Goal: Task Accomplishment & Management: Manage account settings

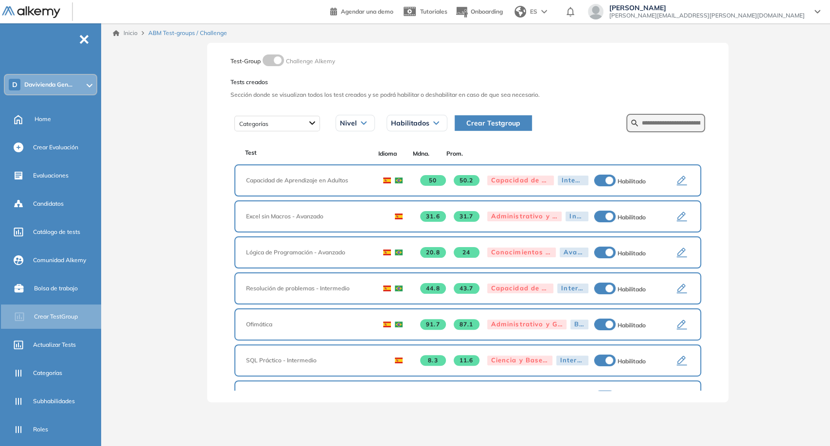
scroll to position [93, 0]
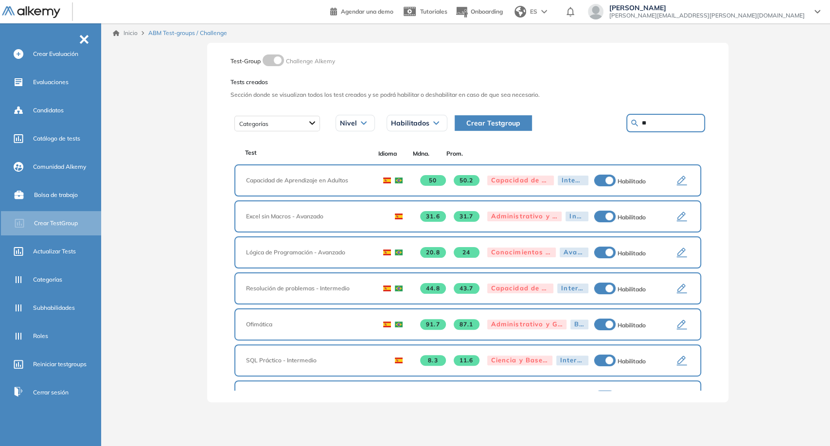
type input "**"
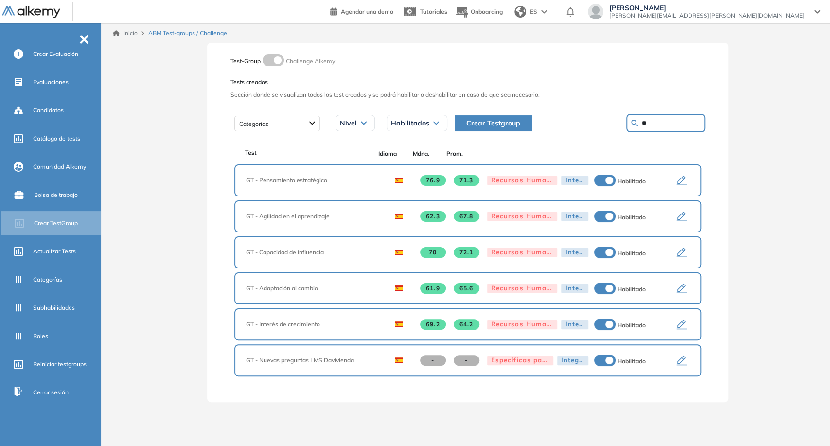
click at [686, 322] on icon "button" at bounding box center [682, 325] width 12 height 12
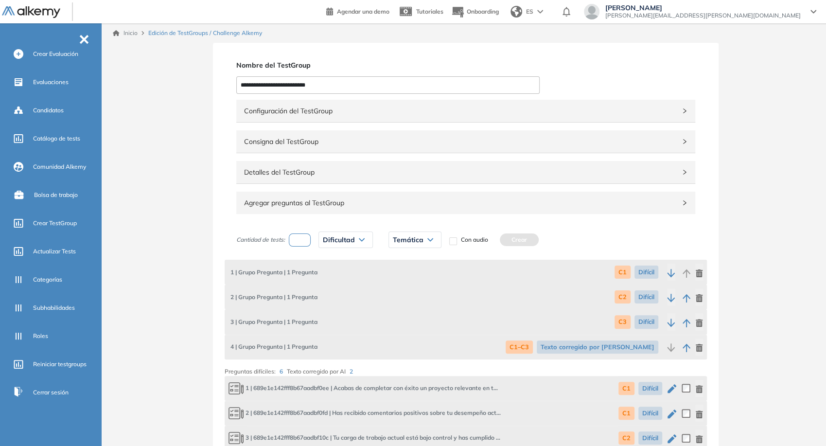
click at [306, 144] on span "Consigna del TestGroup" at bounding box center [460, 141] width 432 height 11
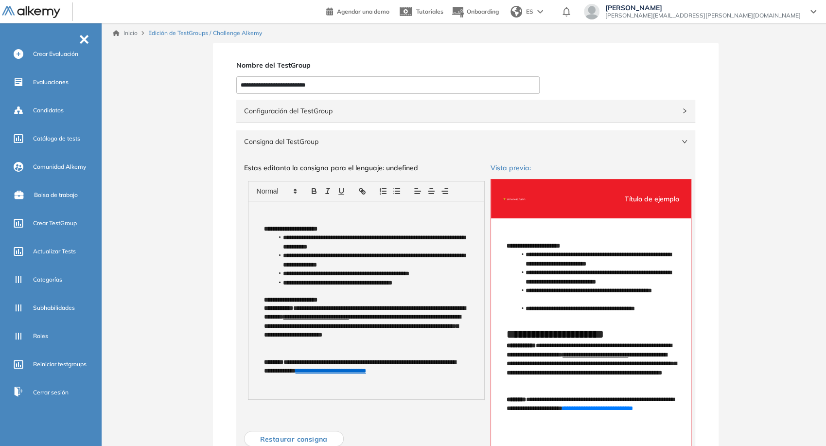
click at [261, 211] on div "**********" at bounding box center [366, 300] width 236 height 198
click at [33, 80] on span "Evaluaciones" at bounding box center [50, 82] width 35 height 9
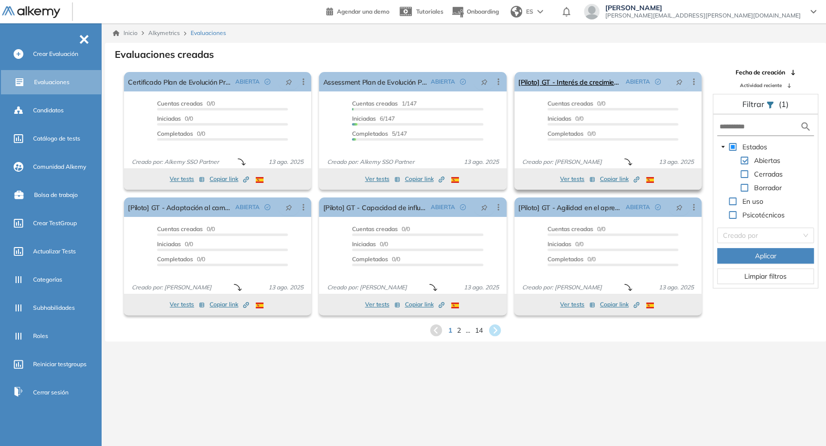
click at [692, 85] on icon at bounding box center [694, 82] width 10 height 10
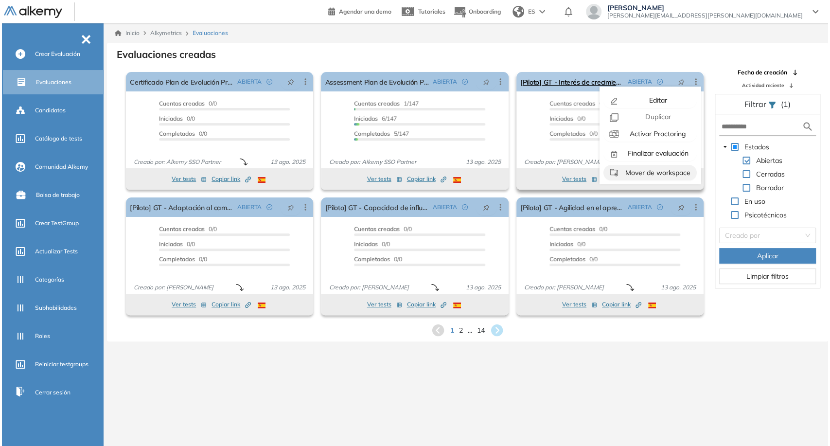
scroll to position [22, 0]
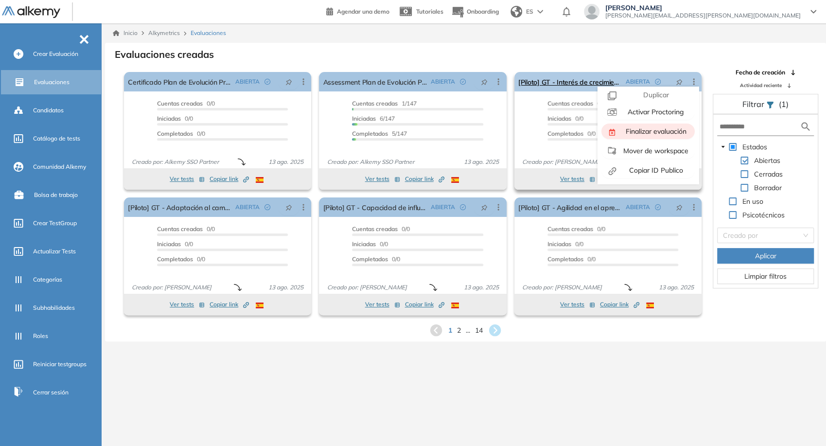
click at [655, 128] on span "Finalizar evaluación" at bounding box center [655, 131] width 63 height 9
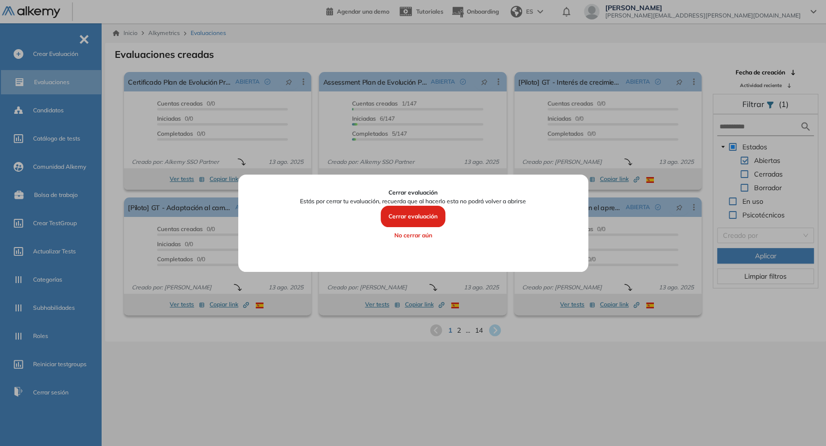
click at [408, 220] on button "Cerrar evaluación" at bounding box center [413, 216] width 65 height 21
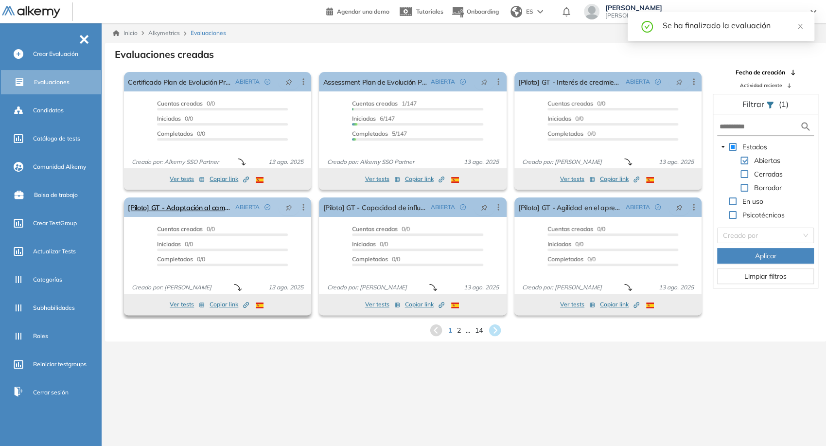
click at [305, 210] on icon at bounding box center [303, 207] width 10 height 10
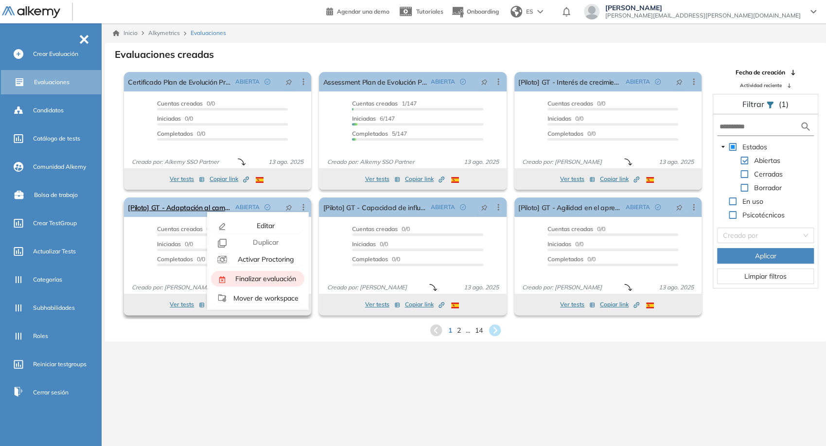
click at [268, 274] on span "Finalizar evaluación" at bounding box center [264, 278] width 63 height 9
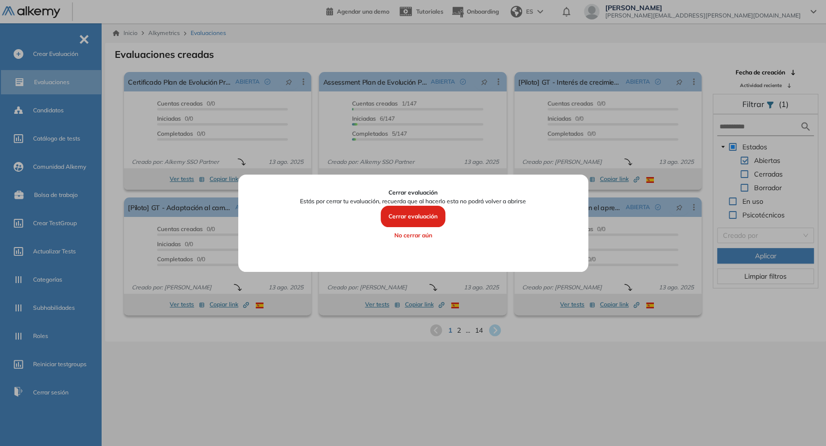
click at [408, 216] on button "Cerrar evaluación" at bounding box center [413, 216] width 65 height 21
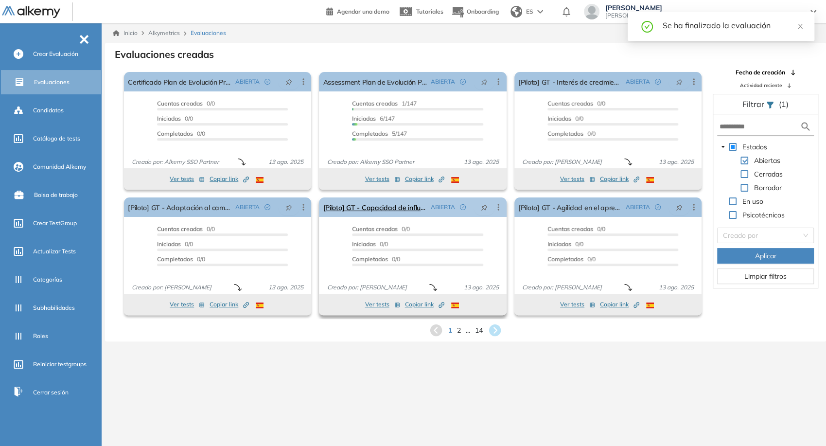
click at [498, 209] on icon at bounding box center [498, 207] width 1 height 6
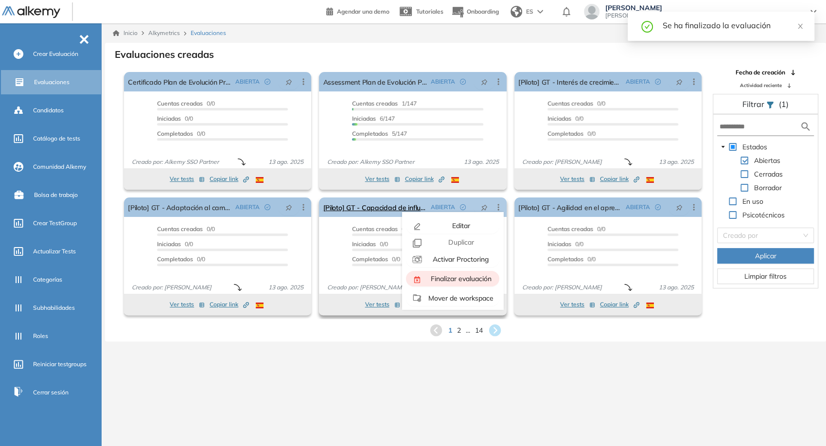
click at [457, 276] on span "Finalizar evaluación" at bounding box center [460, 278] width 63 height 9
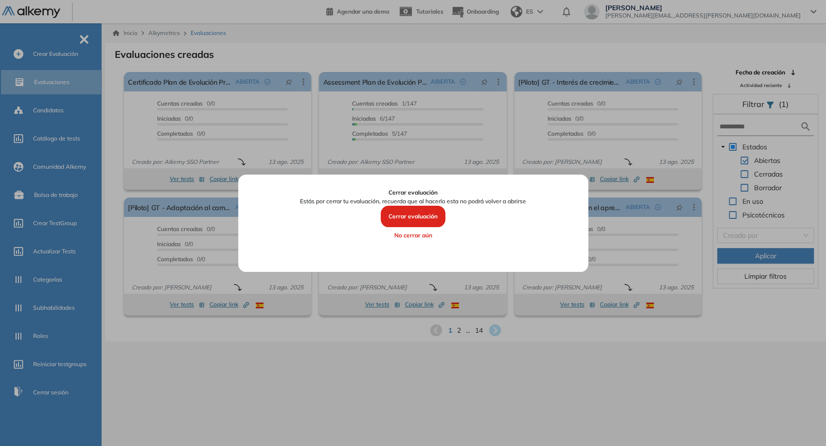
click at [416, 225] on button "Cerrar evaluación" at bounding box center [413, 216] width 65 height 21
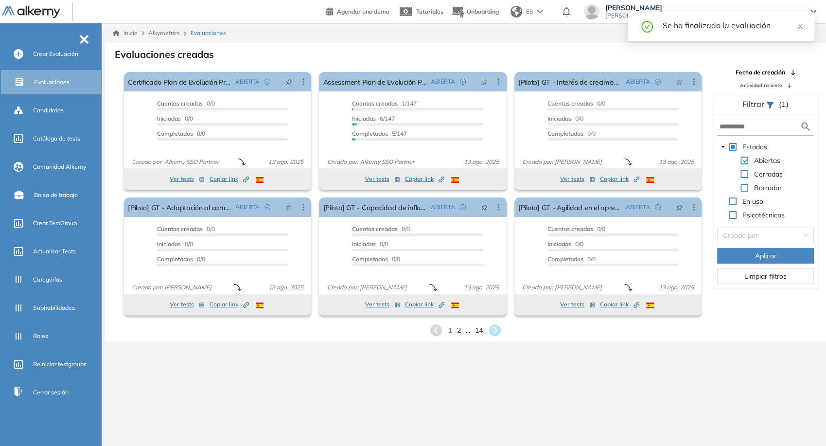
click at [694, 209] on icon at bounding box center [693, 207] width 1 height 6
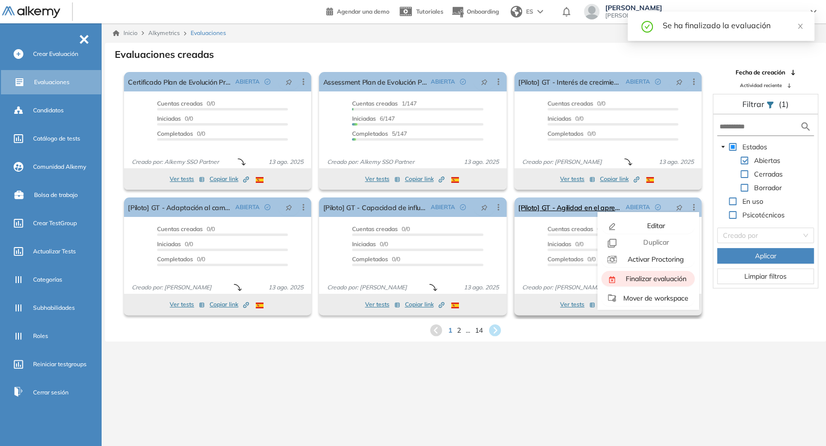
click at [654, 276] on span "Finalizar evaluación" at bounding box center [655, 278] width 63 height 9
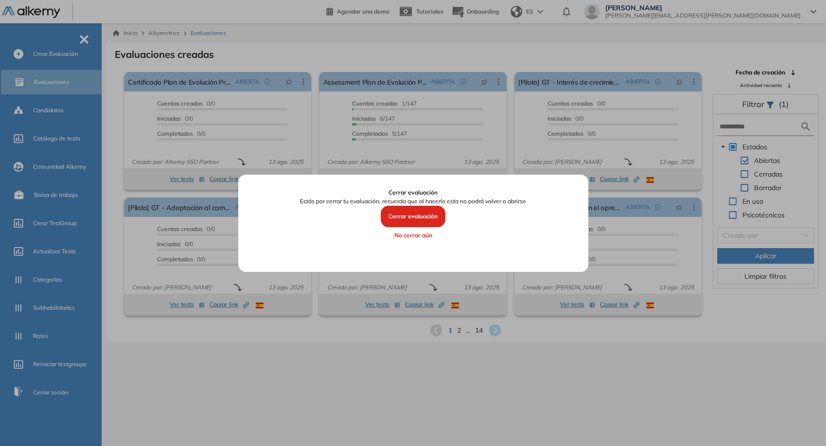
click at [421, 220] on button "Cerrar evaluación" at bounding box center [413, 216] width 65 height 21
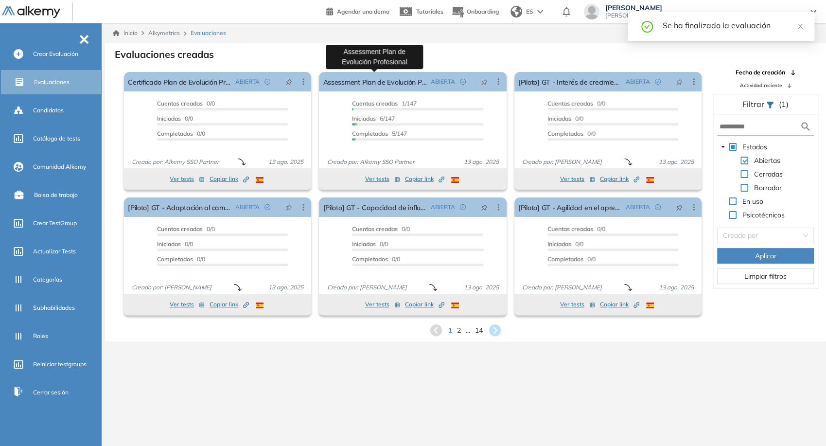
click at [389, 84] on link "Assessment Plan de Evolución Profesional" at bounding box center [375, 81] width 104 height 19
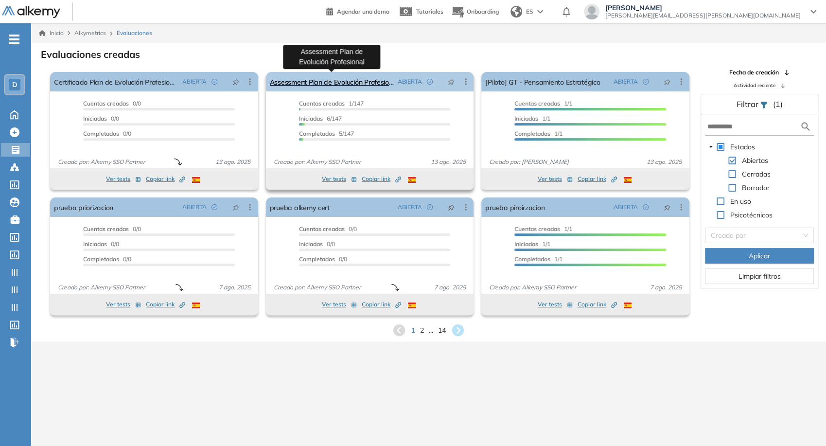
click at [355, 85] on link "Assessment Plan de Evolución Profesional" at bounding box center [332, 81] width 124 height 19
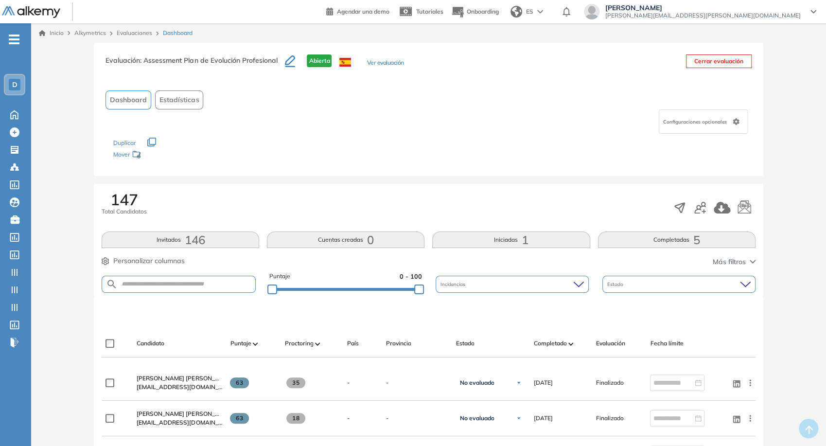
click at [708, 129] on div "Configuraciones opcionales" at bounding box center [703, 121] width 89 height 24
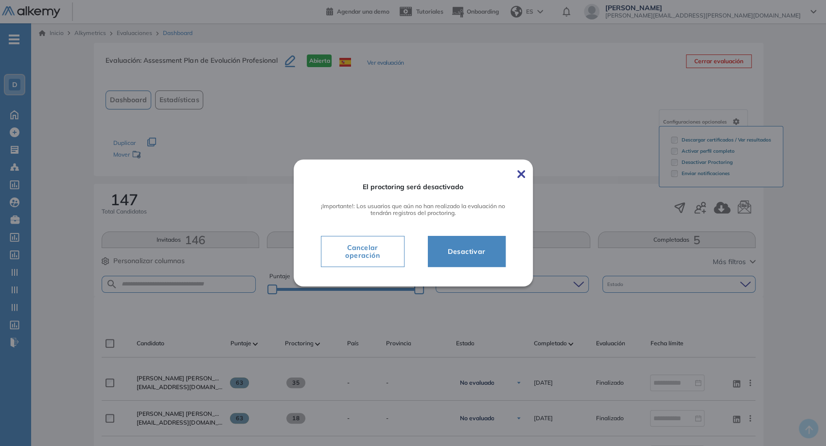
click at [442, 248] on button "Desactivar" at bounding box center [467, 251] width 78 height 31
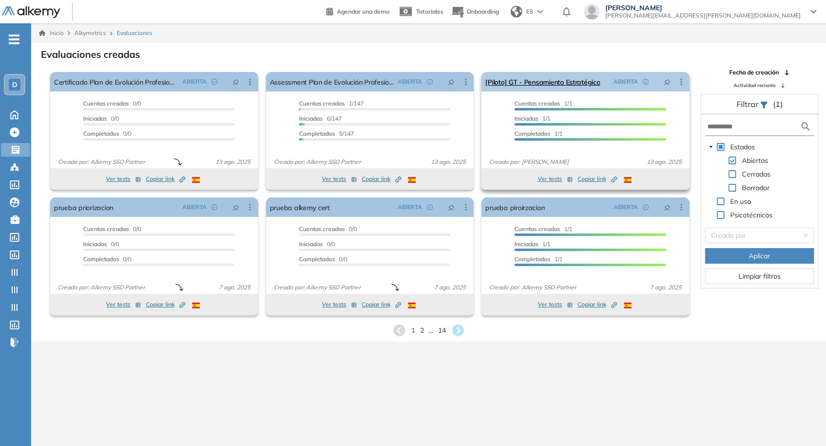
click at [681, 87] on div "ABIERTA" at bounding box center [647, 82] width 76 height 16
click at [682, 84] on icon at bounding box center [681, 82] width 10 height 10
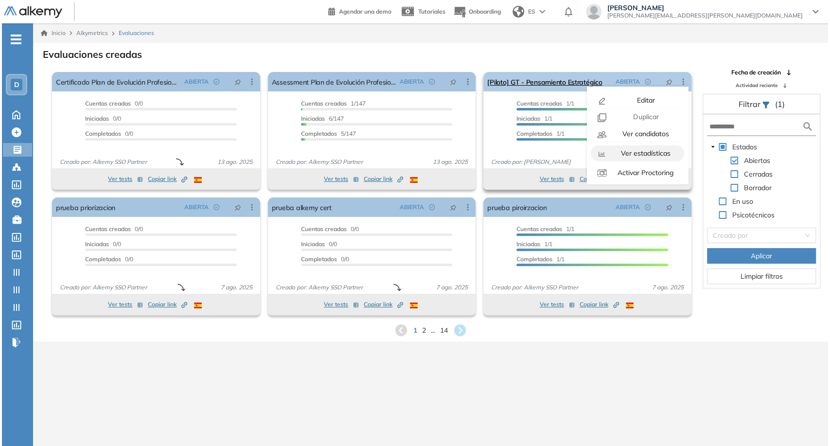
scroll to position [61, 0]
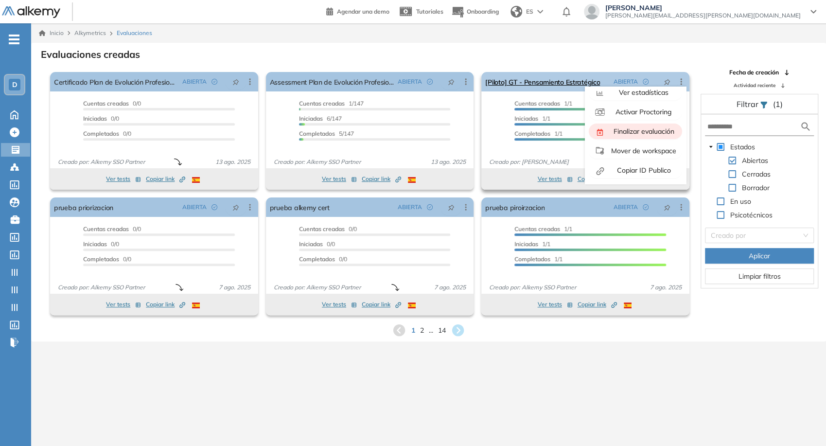
click at [632, 132] on span "Finalizar evaluación" at bounding box center [642, 131] width 63 height 9
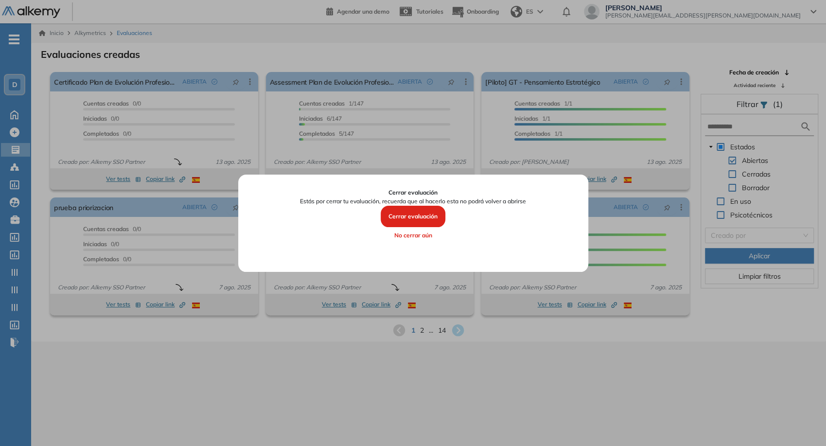
click at [404, 218] on button "Cerrar evaluación" at bounding box center [413, 216] width 65 height 21
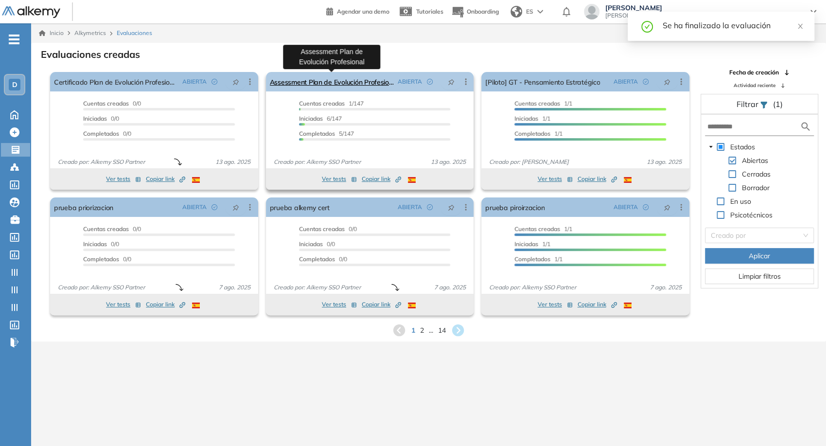
click at [327, 83] on link "Assessment Plan de Evolución Profesional" at bounding box center [332, 81] width 124 height 19
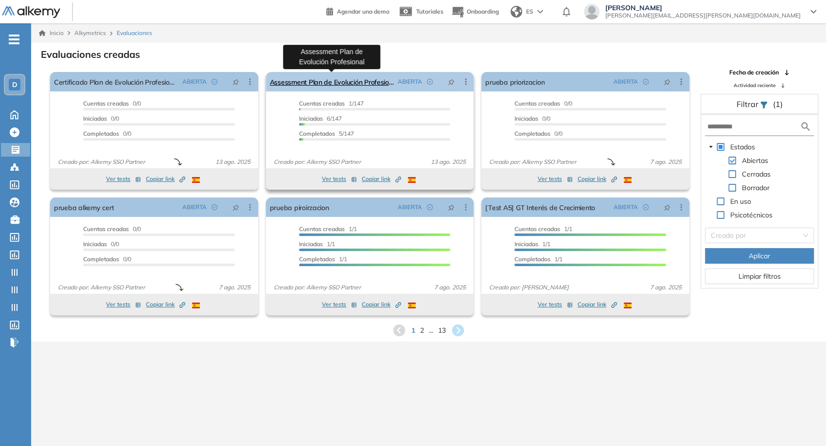
click at [348, 83] on link "Assessment Plan de Evolución Profesional" at bounding box center [332, 81] width 124 height 19
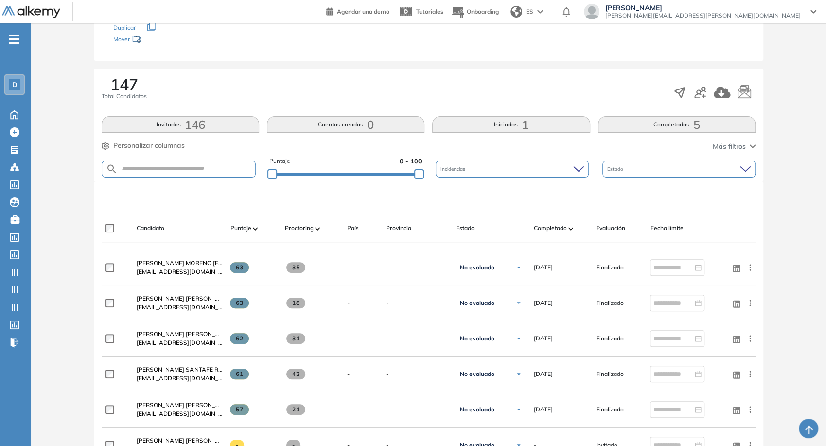
scroll to position [108, 0]
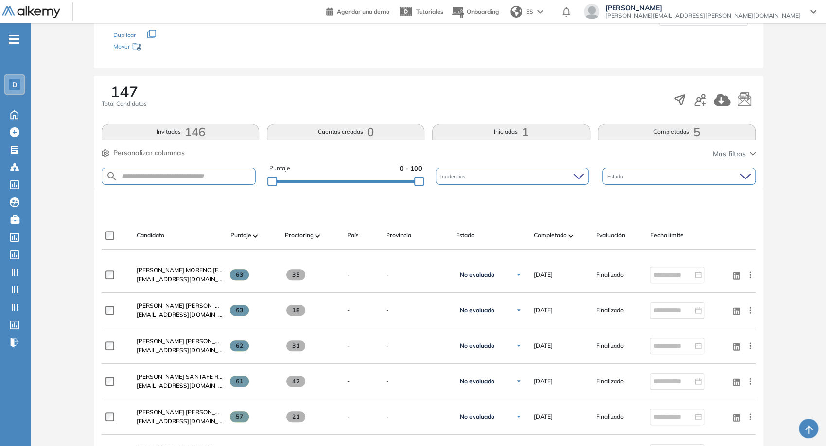
click at [640, 133] on button "Completadas 5" at bounding box center [676, 131] width 157 height 17
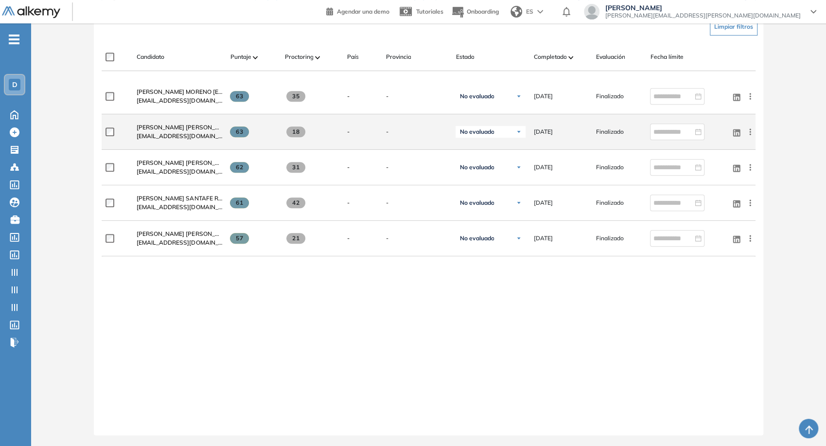
scroll to position [70, 0]
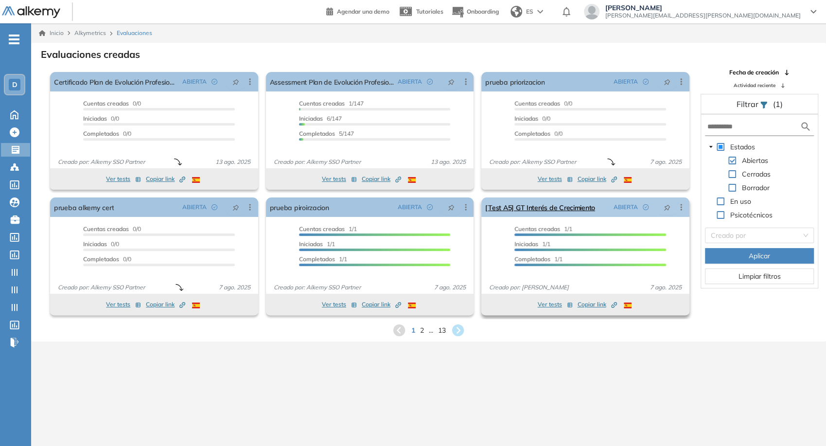
click at [680, 207] on icon at bounding box center [680, 207] width 1 height 6
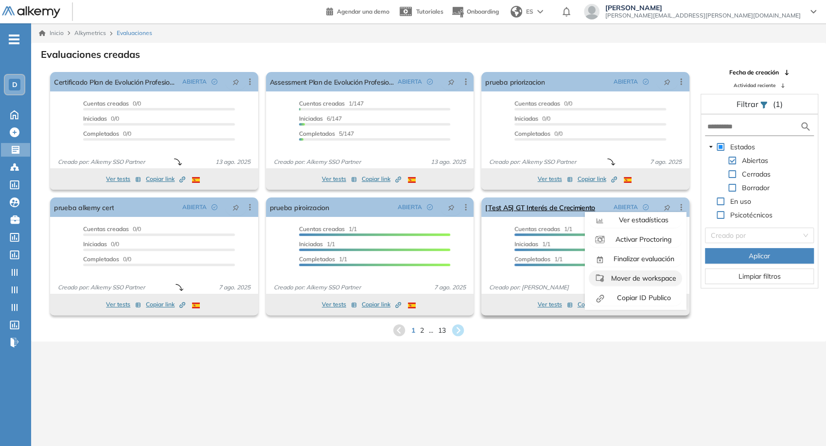
scroll to position [60, 0]
click at [646, 262] on button "Finalizar evaluación" at bounding box center [635, 257] width 93 height 16
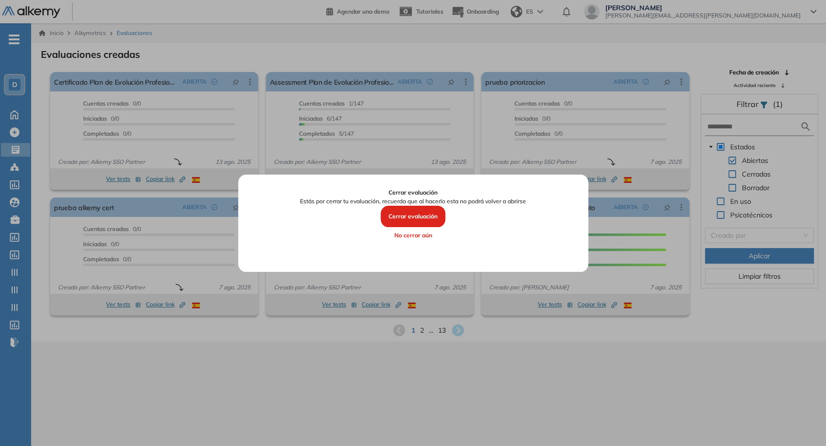
click at [419, 220] on button "Cerrar evaluación" at bounding box center [413, 216] width 65 height 21
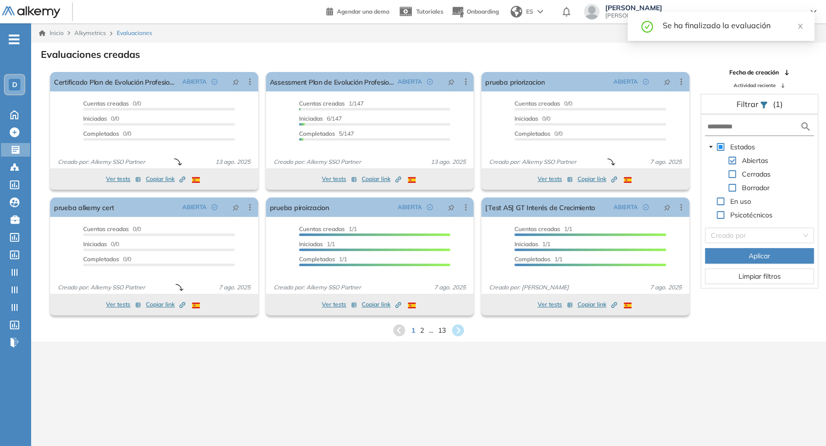
click at [462, 330] on icon at bounding box center [458, 330] width 12 height 12
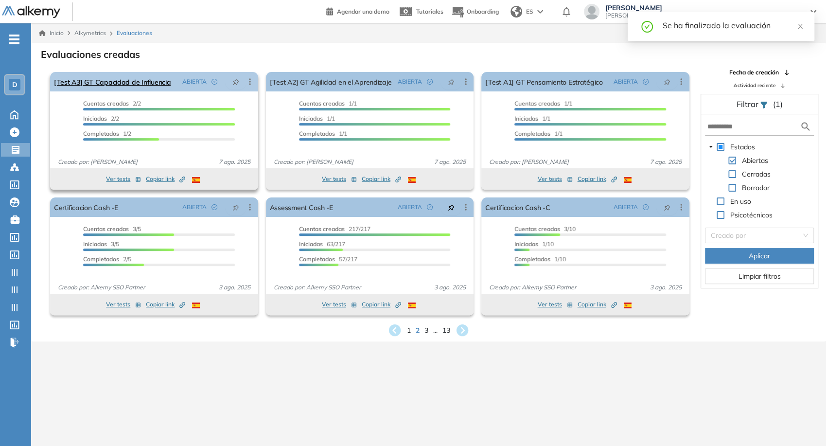
click at [252, 81] on icon at bounding box center [250, 82] width 10 height 10
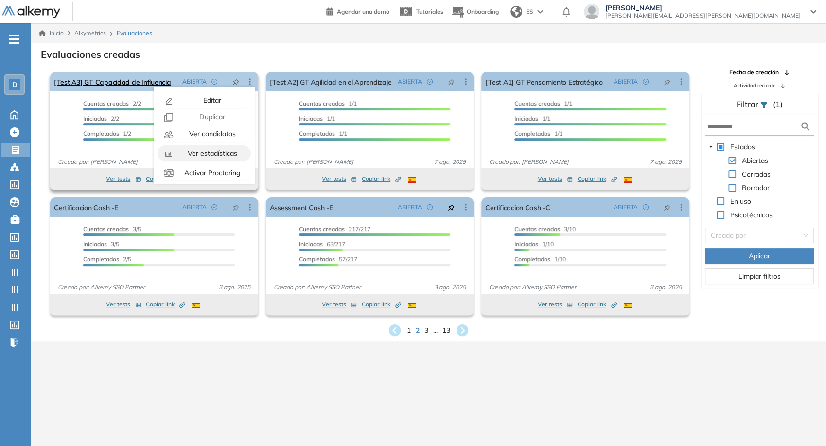
scroll to position [54, 0]
click at [214, 136] on span "Finalizar evaluación" at bounding box center [211, 138] width 63 height 9
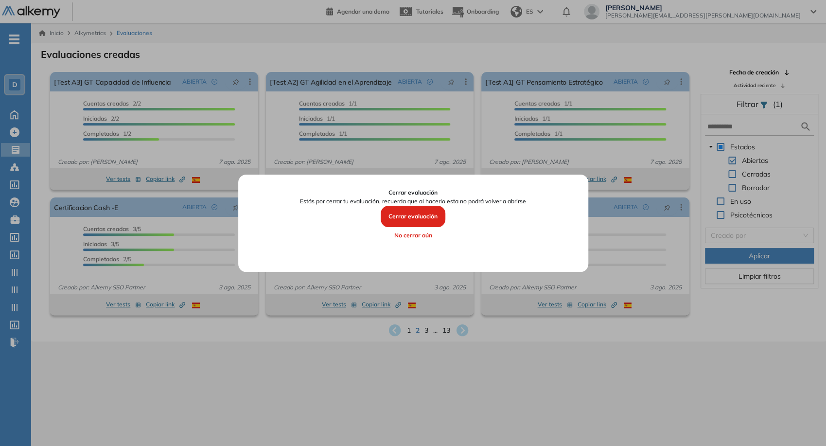
click at [394, 214] on button "Cerrar evaluación" at bounding box center [413, 216] width 65 height 21
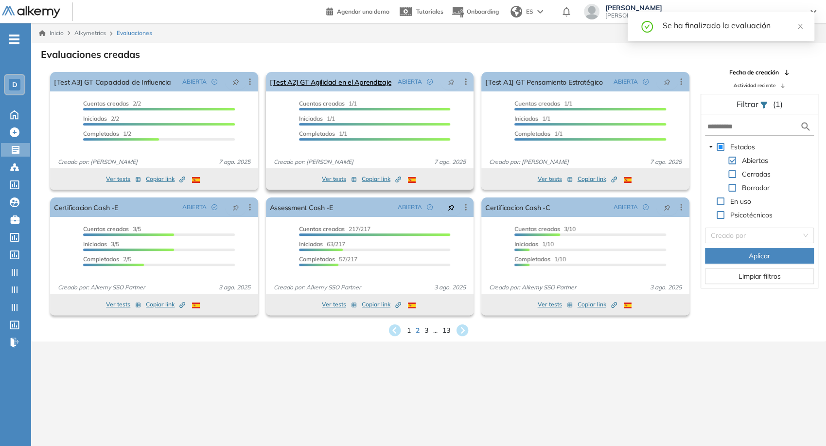
click at [465, 84] on icon at bounding box center [465, 81] width 1 height 6
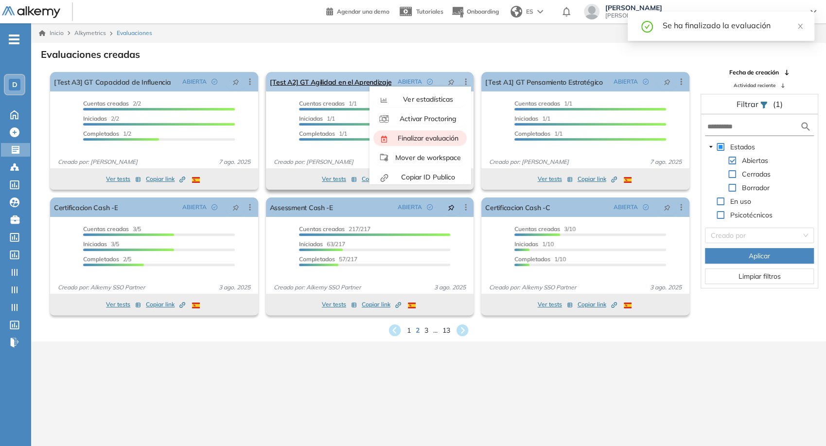
click at [434, 138] on span "Finalizar evaluación" at bounding box center [427, 138] width 63 height 9
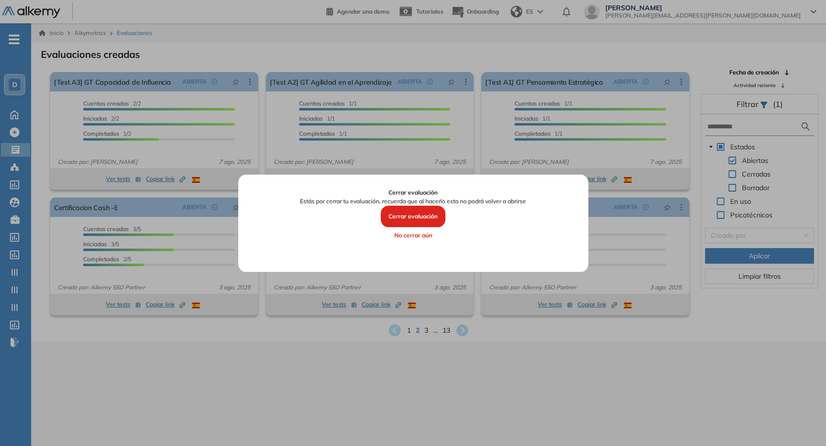
click at [423, 218] on button "Cerrar evaluación" at bounding box center [413, 216] width 65 height 21
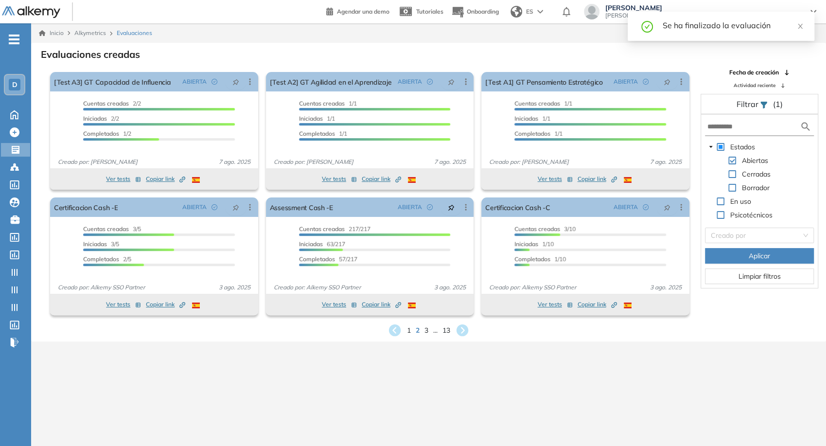
click at [681, 84] on icon at bounding box center [680, 81] width 1 height 6
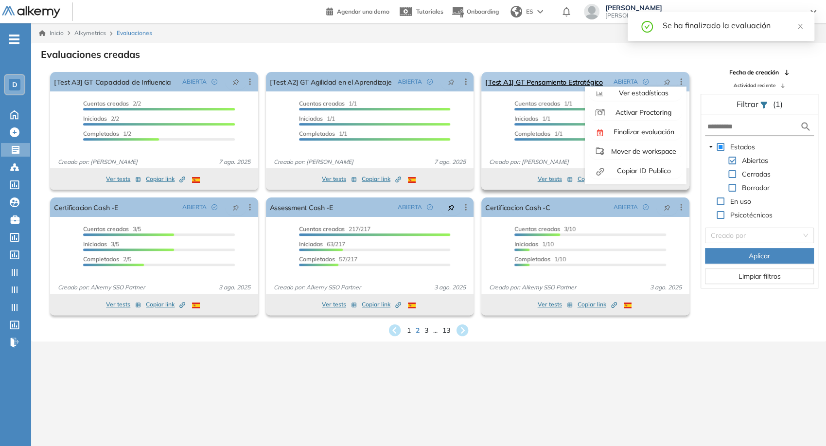
scroll to position [61, 0]
click at [630, 129] on span "Finalizar evaluación" at bounding box center [642, 131] width 63 height 9
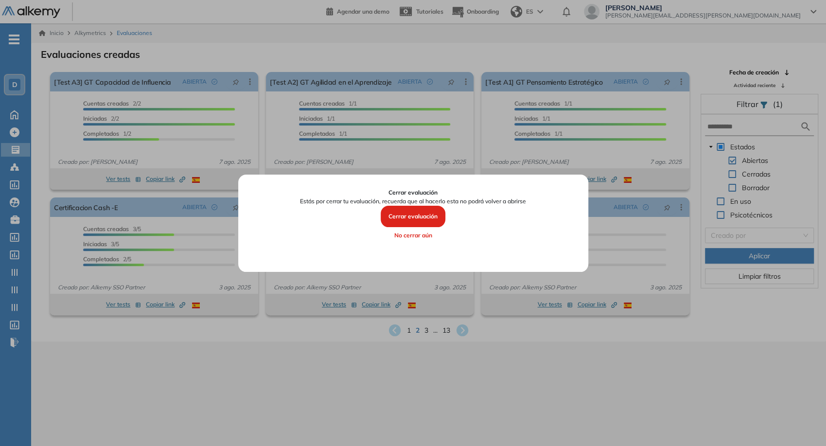
click at [416, 212] on button "Cerrar evaluación" at bounding box center [413, 216] width 65 height 21
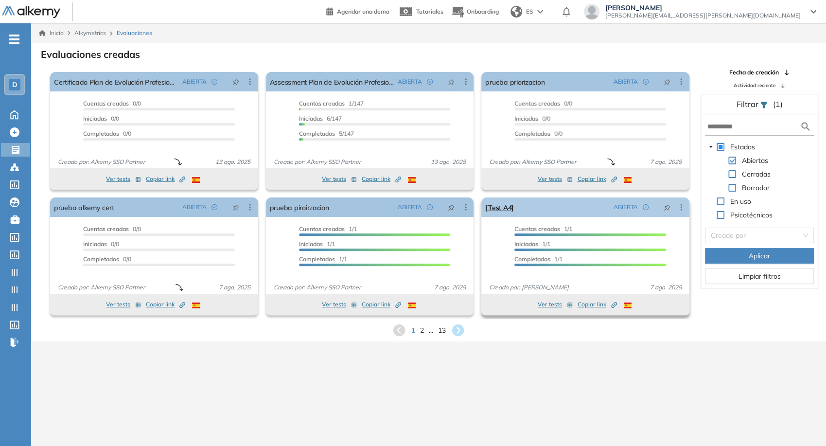
click at [678, 210] on icon at bounding box center [681, 207] width 10 height 10
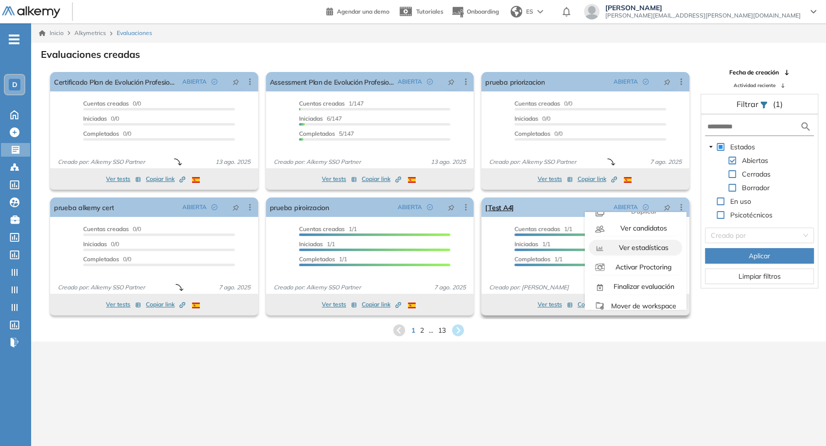
scroll to position [60, 0]
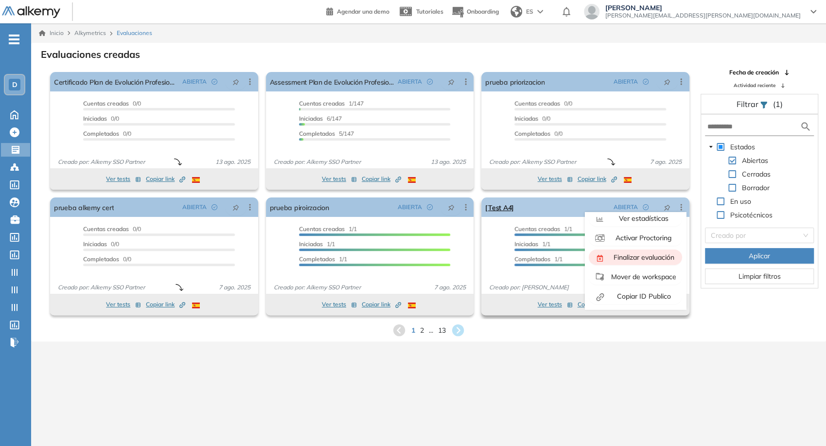
click at [641, 255] on span "Finalizar evaluación" at bounding box center [642, 257] width 63 height 9
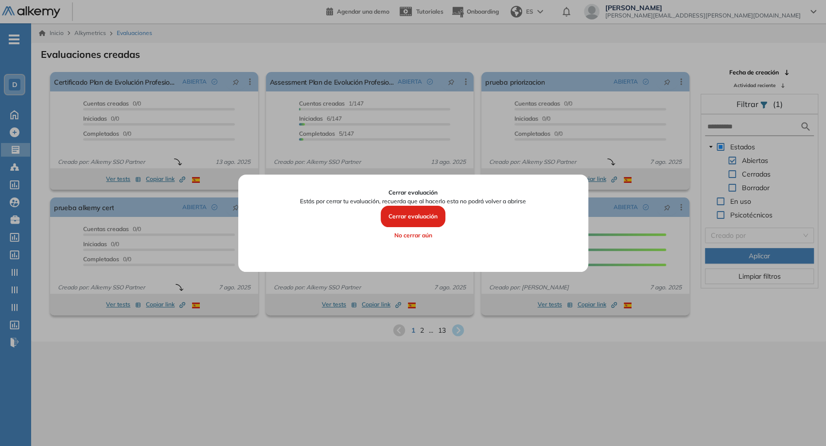
click at [412, 212] on button "Cerrar evaluación" at bounding box center [413, 216] width 65 height 21
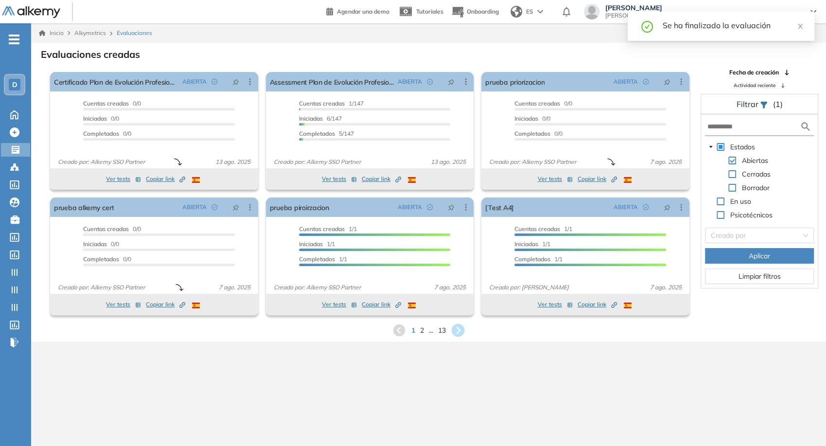
click at [464, 329] on icon at bounding box center [458, 330] width 13 height 13
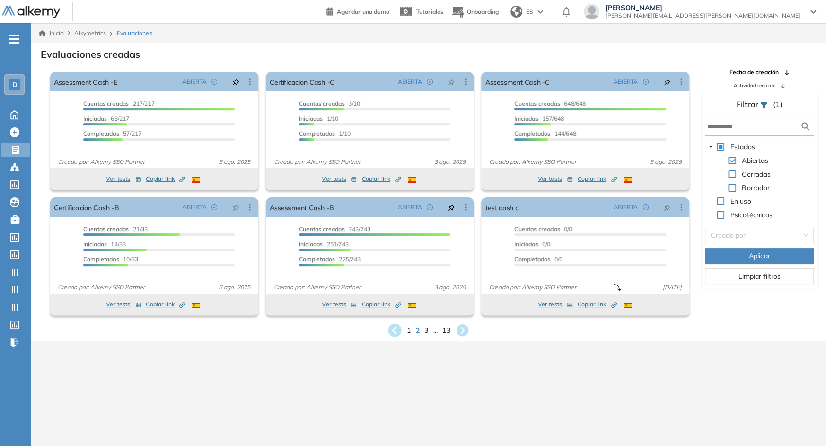
click at [400, 332] on icon at bounding box center [394, 330] width 13 height 13
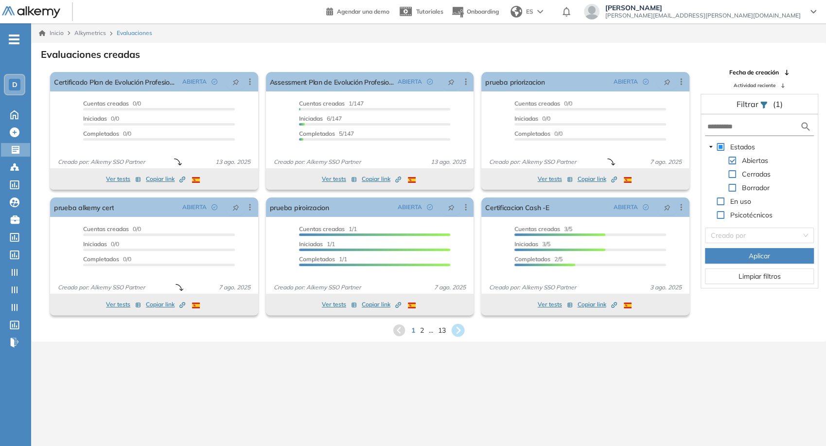
click at [454, 327] on icon at bounding box center [458, 330] width 13 height 13
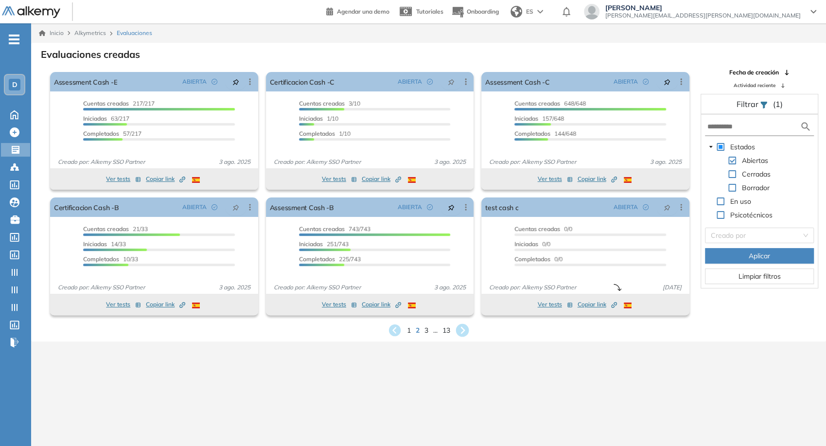
click at [464, 324] on icon at bounding box center [462, 330] width 13 height 13
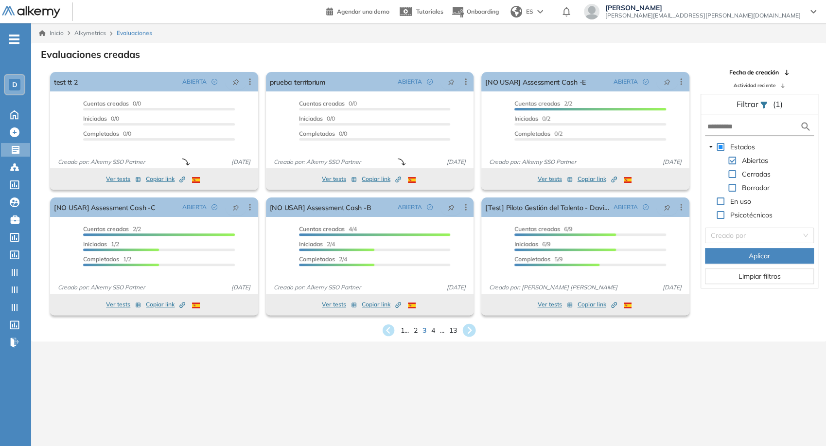
click at [470, 330] on icon at bounding box center [468, 330] width 13 height 13
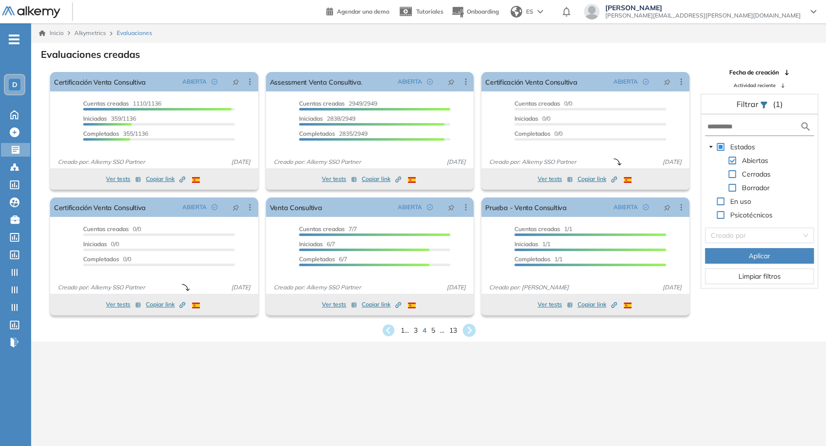
click at [468, 329] on icon at bounding box center [468, 330] width 13 height 13
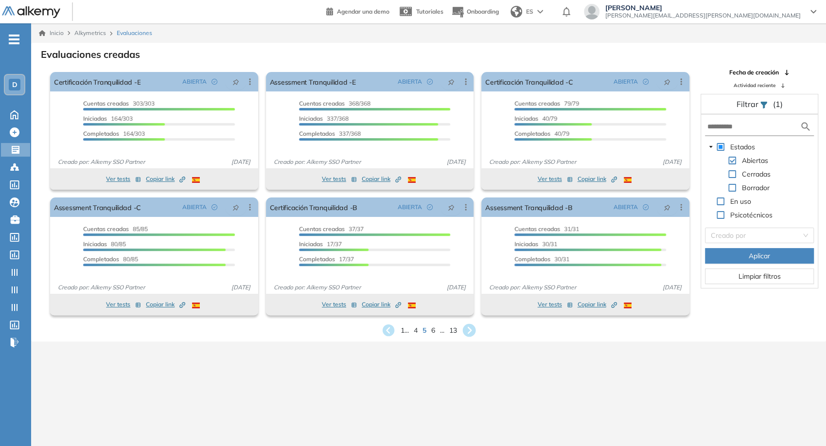
click at [468, 329] on icon at bounding box center [468, 330] width 13 height 13
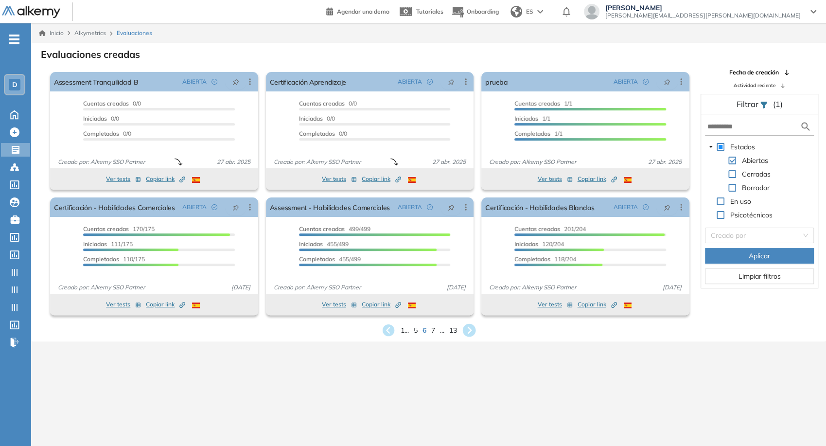
click at [473, 329] on icon at bounding box center [468, 330] width 13 height 13
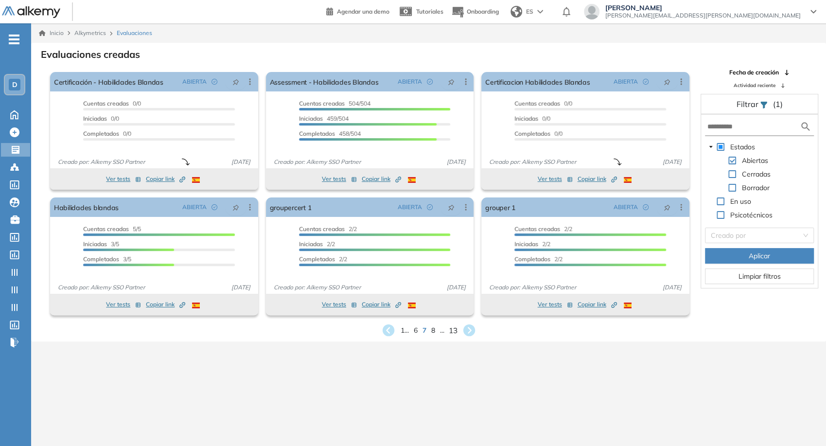
click at [455, 328] on span "13" at bounding box center [453, 329] width 9 height 11
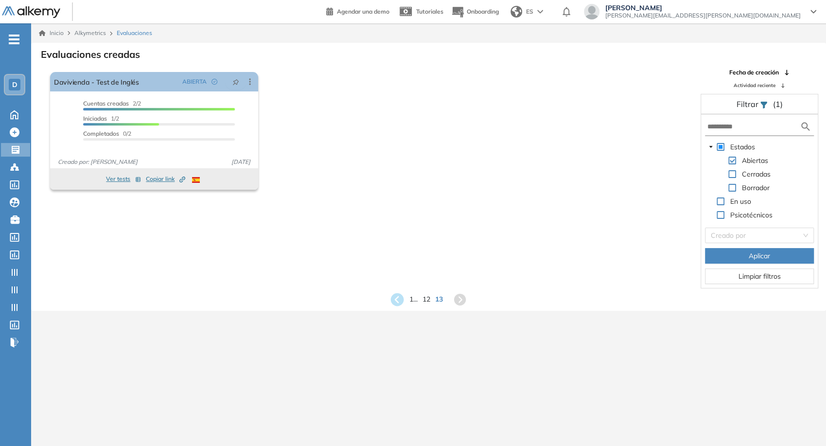
click at [399, 297] on icon at bounding box center [397, 299] width 13 height 13
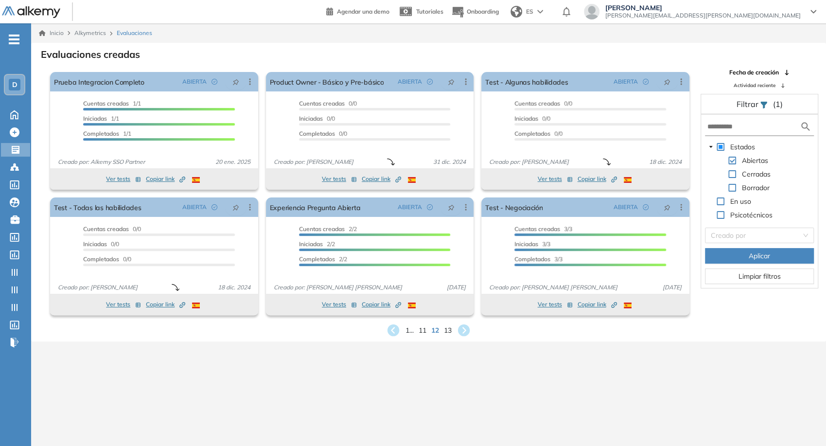
click at [50, 15] on img at bounding box center [31, 12] width 58 height 12
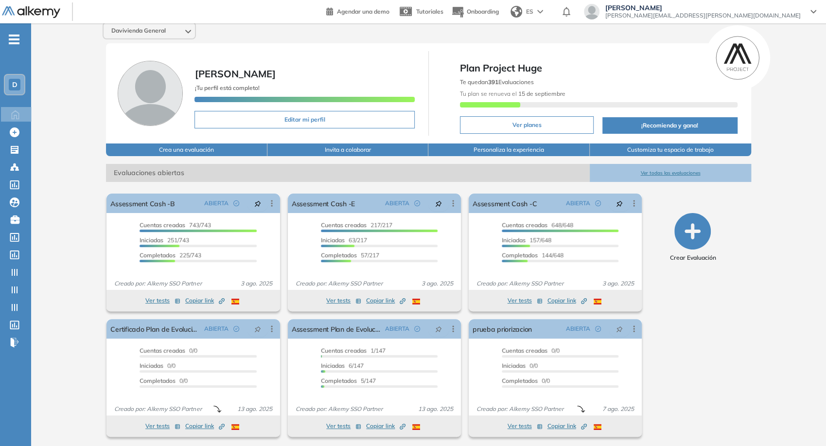
scroll to position [7, 0]
